Goal: Task Accomplishment & Management: Use online tool/utility

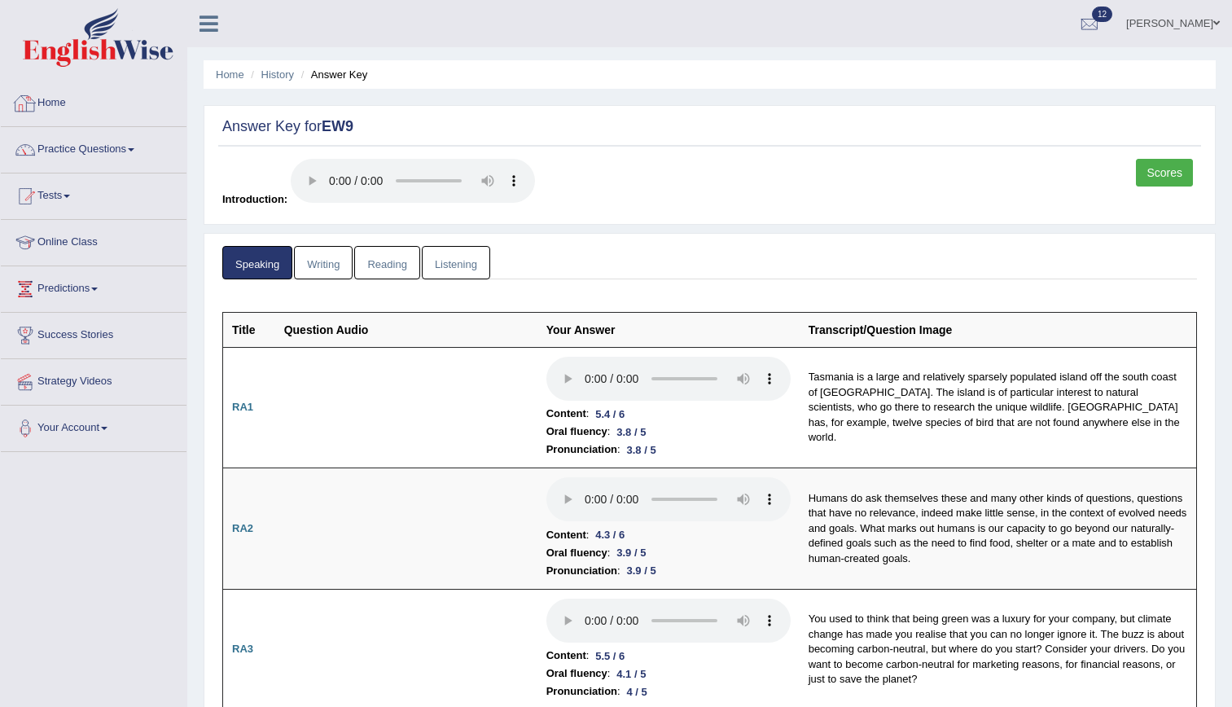
click at [50, 103] on link "Home" at bounding box center [94, 101] width 186 height 41
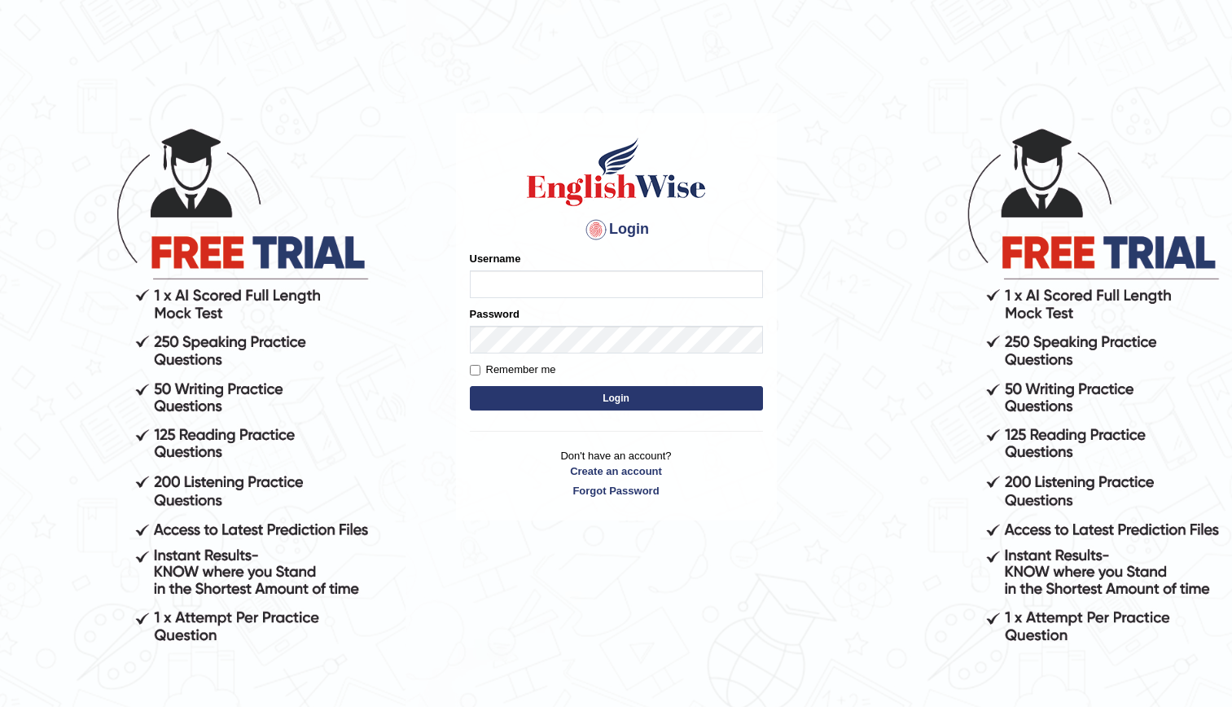
type input "kenia999"
click at [576, 402] on button "Login" at bounding box center [616, 398] width 293 height 24
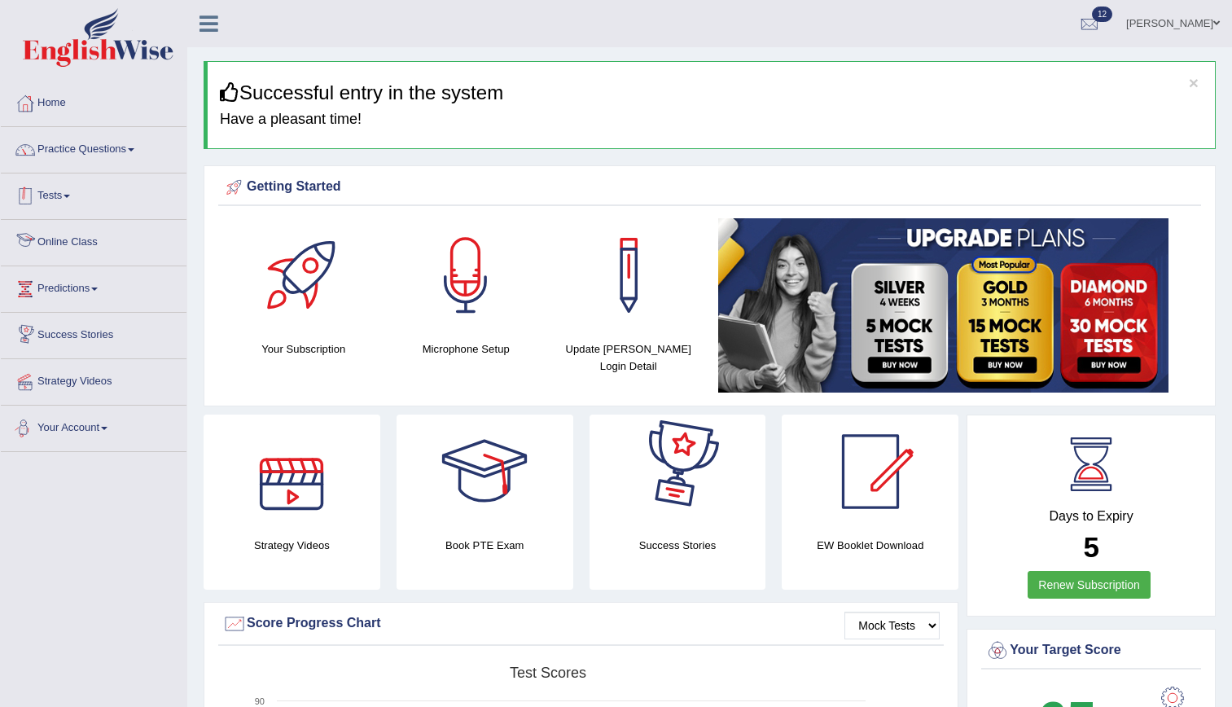
click at [69, 195] on span at bounding box center [67, 196] width 7 height 3
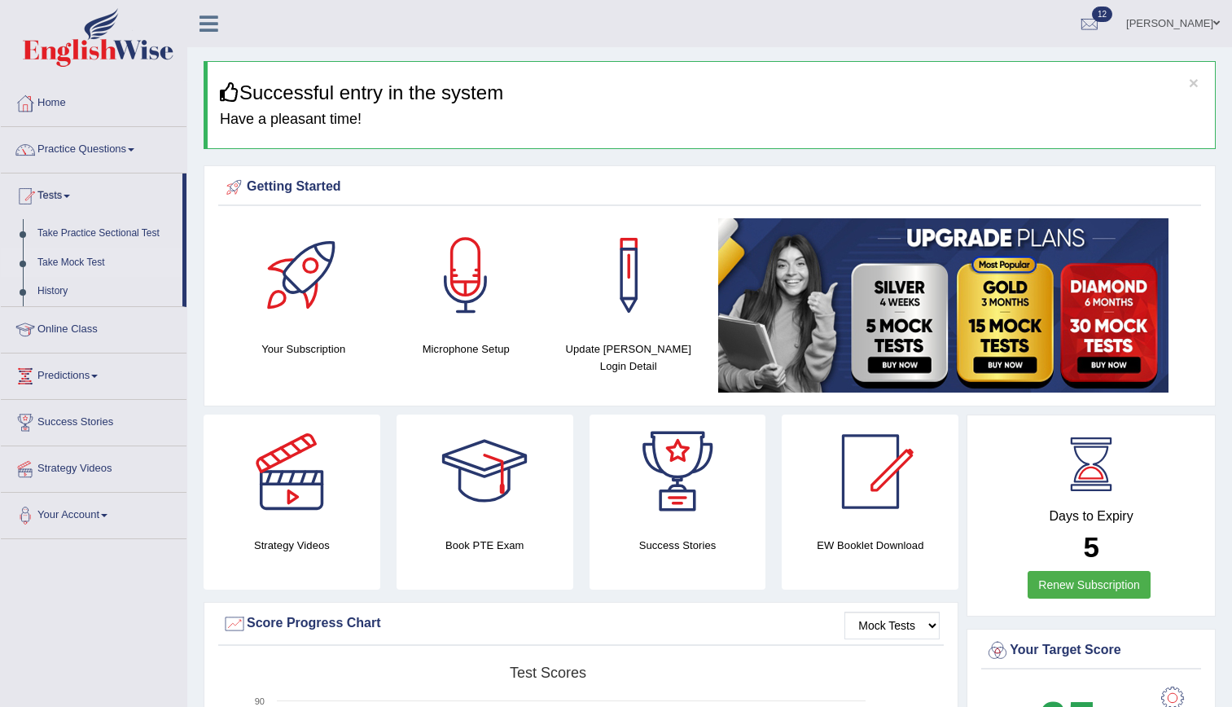
click at [58, 258] on link "Take Mock Test" at bounding box center [106, 262] width 152 height 29
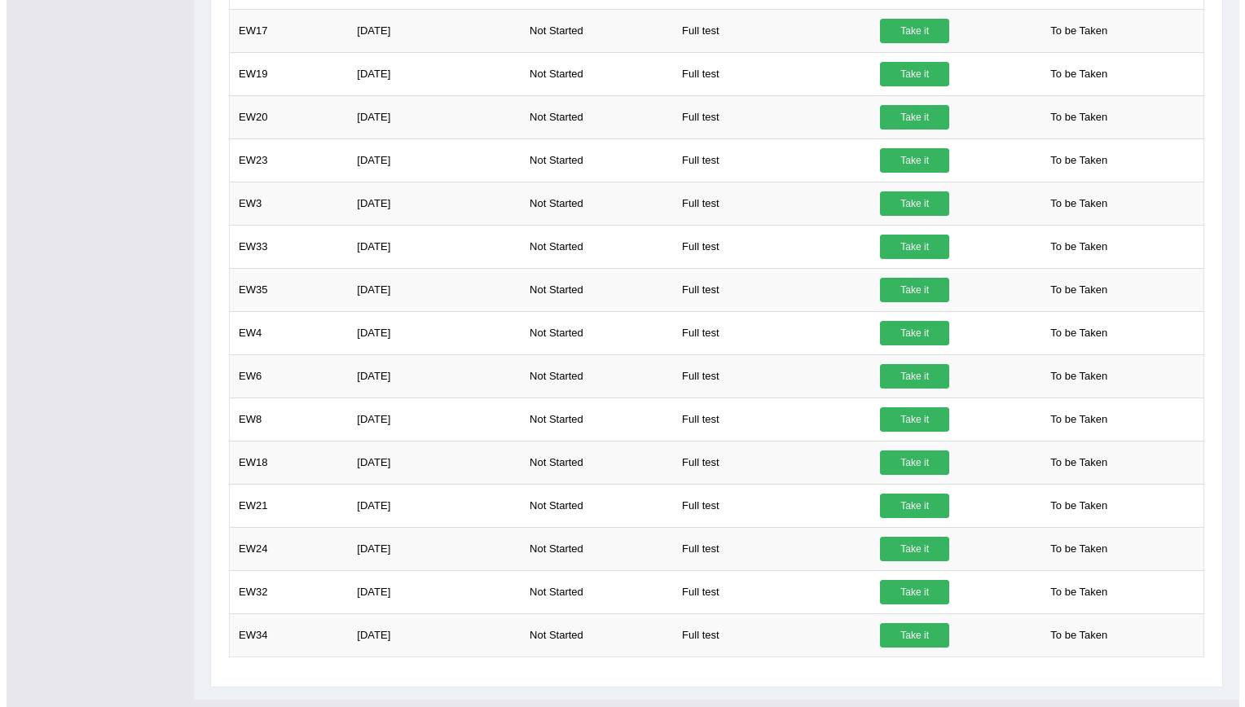
scroll to position [810, 0]
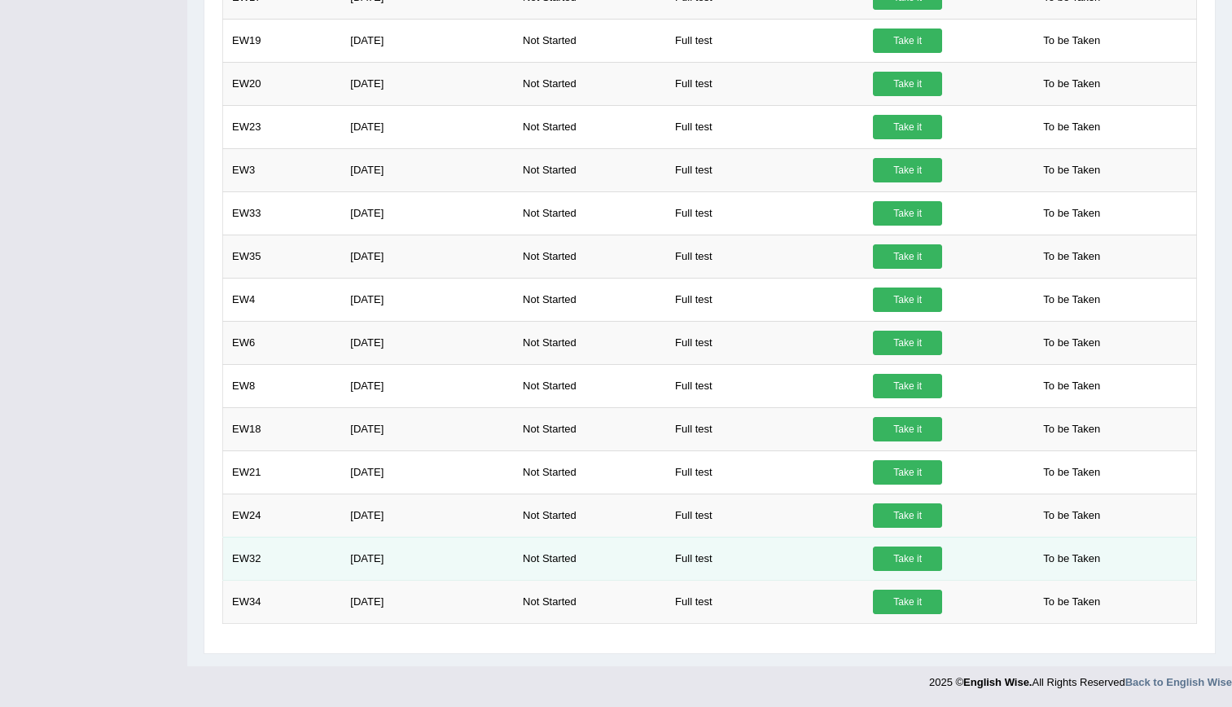
click at [893, 554] on link "Take it" at bounding box center [907, 559] width 69 height 24
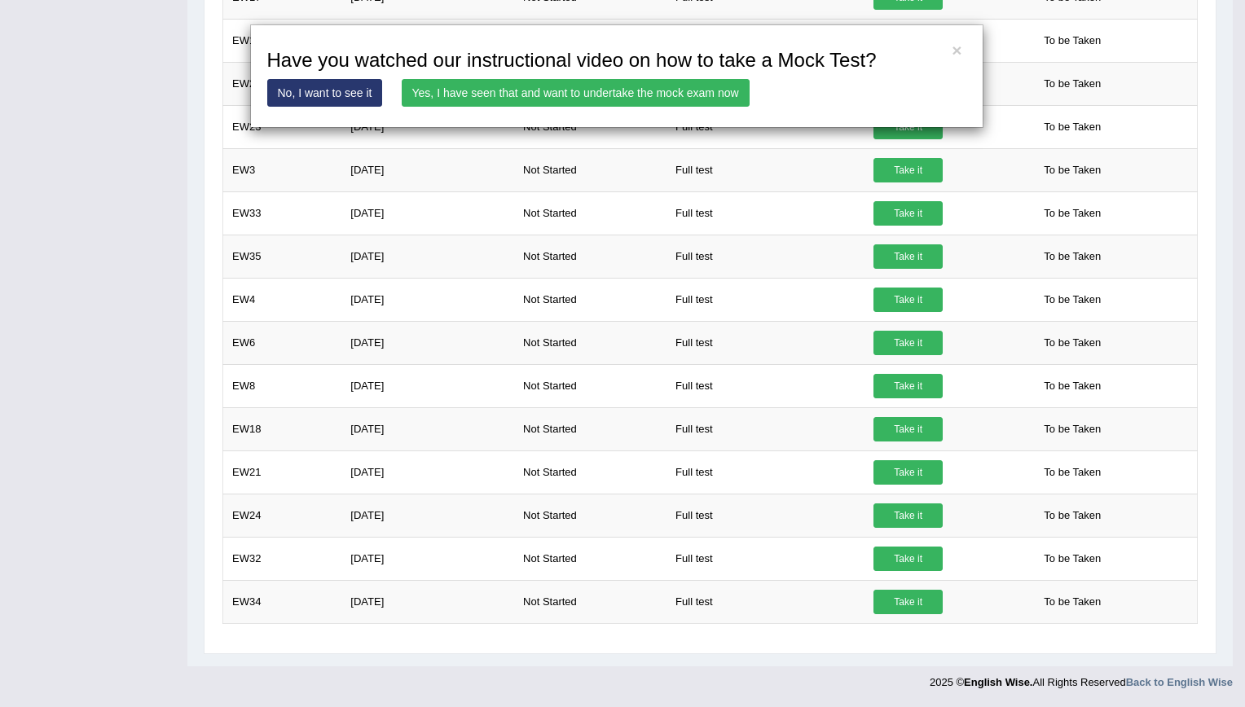
click at [548, 89] on link "Yes, I have seen that and want to undertake the mock exam now" at bounding box center [576, 93] width 348 height 28
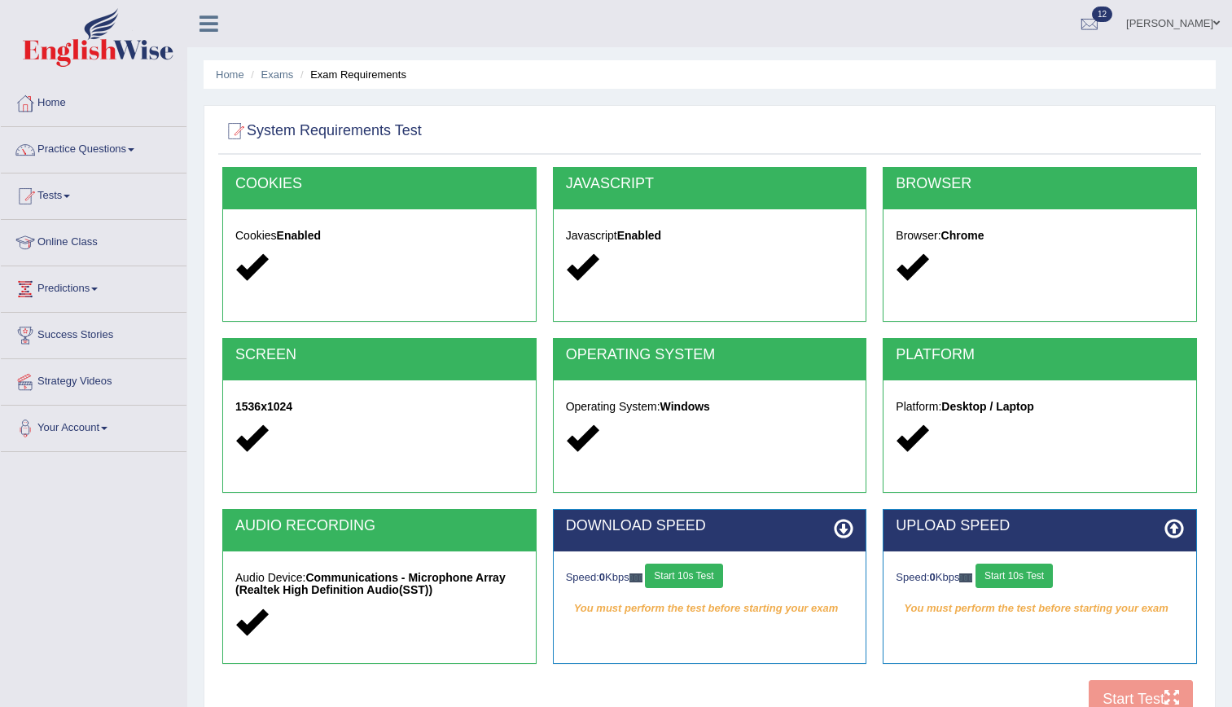
scroll to position [148, 0]
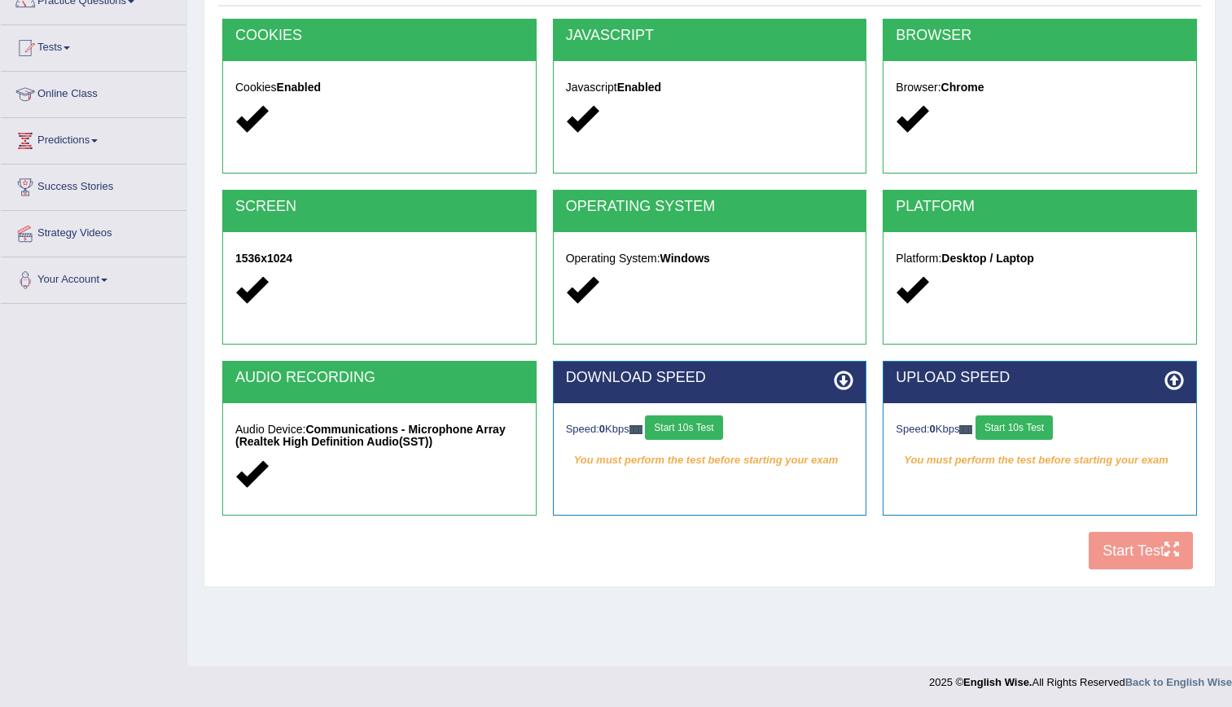
drag, startPoint x: 1040, startPoint y: 440, endPoint x: 1027, endPoint y: 438, distance: 13.1
click at [1027, 438] on div "Speed: 0 Kbps Start 10s Test" at bounding box center [1040, 429] width 288 height 29
click at [1016, 423] on button "Start 10s Test" at bounding box center [1014, 427] width 77 height 24
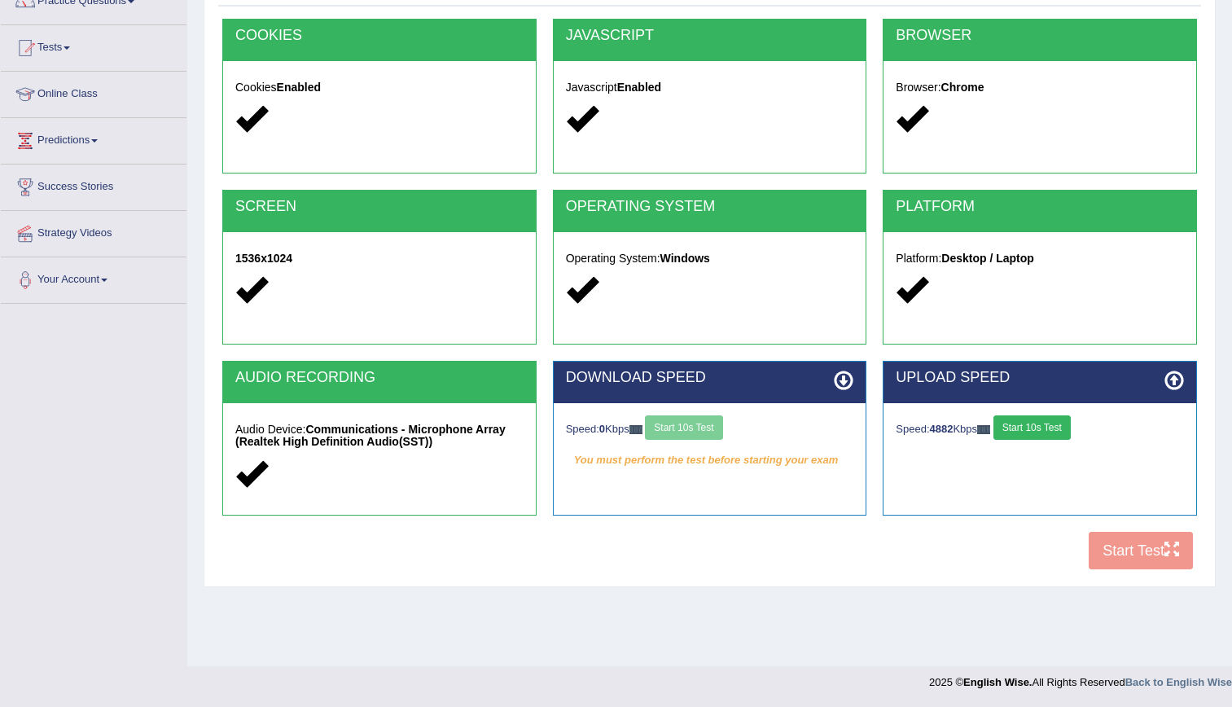
click at [1031, 430] on button "Start 10s Test" at bounding box center [1032, 427] width 77 height 24
click at [683, 427] on button "Start 10s Test" at bounding box center [683, 427] width 77 height 24
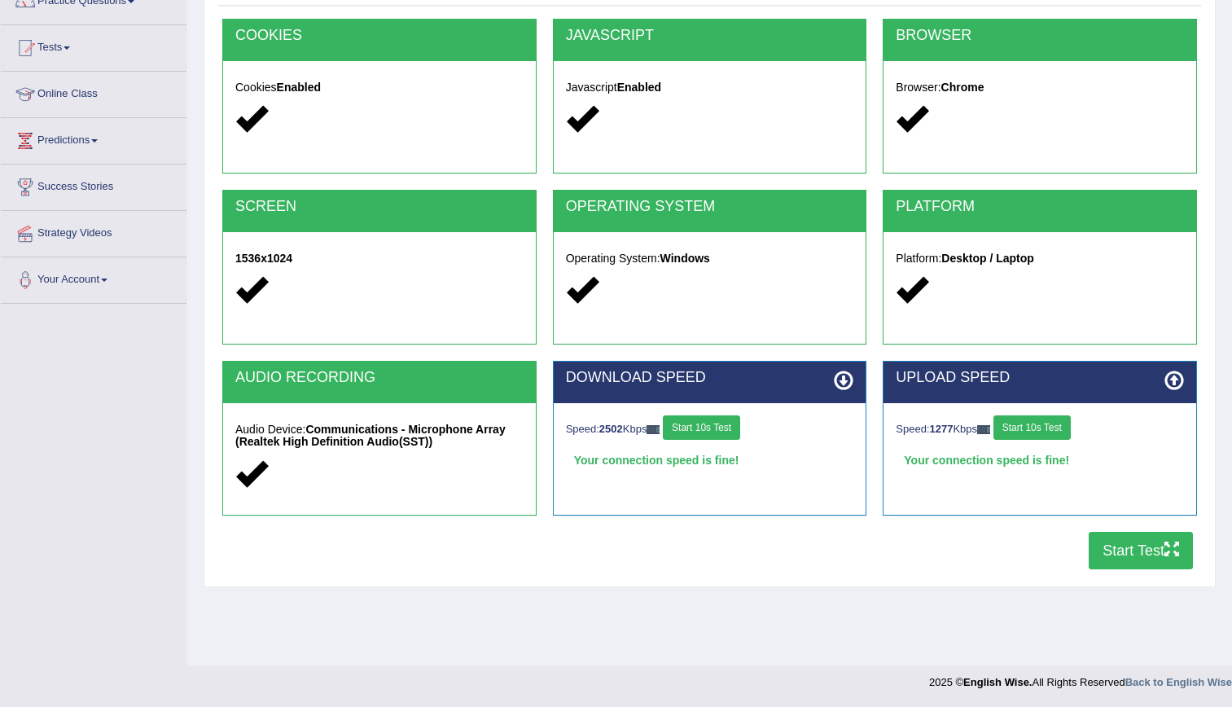
click at [1144, 550] on button "Start Test" at bounding box center [1141, 550] width 104 height 37
